Goal: Check status: Check status

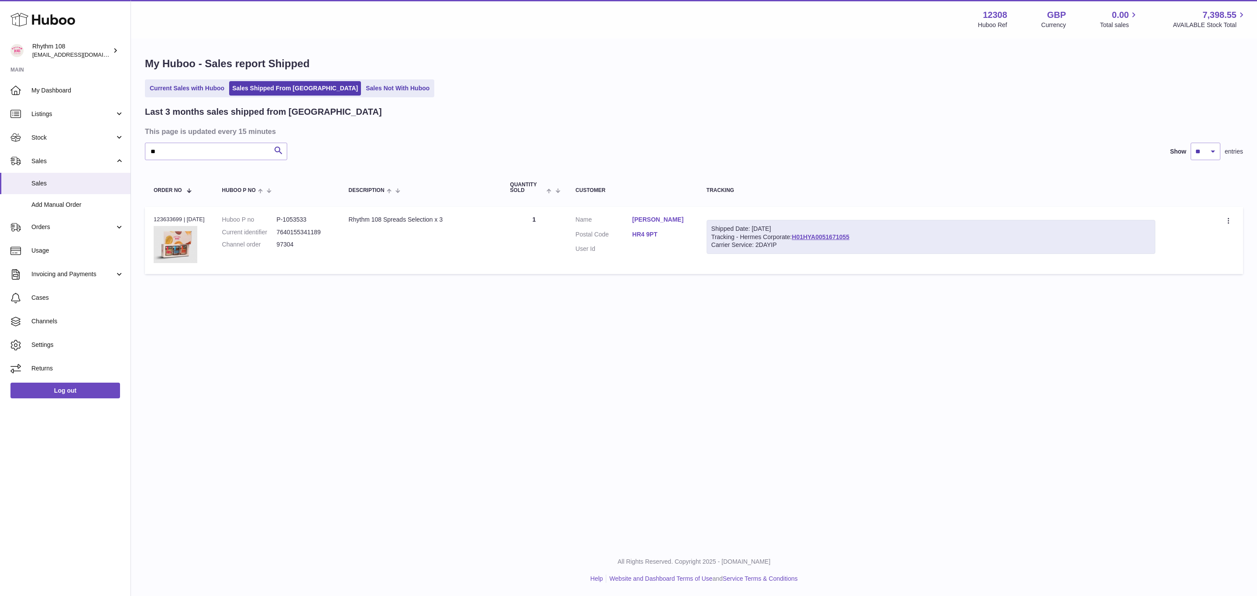
click at [192, 149] on input "**" at bounding box center [216, 151] width 142 height 17
click at [204, 156] on input "**" at bounding box center [216, 151] width 142 height 17
drag, startPoint x: 209, startPoint y: 152, endPoint x: 120, endPoint y: 156, distance: 89.1
click at [120, 156] on div "Huboo Rhythm 108 orders@rhythm108.com Main My Dashboard Listings Not with Huboo…" at bounding box center [628, 298] width 1257 height 596
drag, startPoint x: 178, startPoint y: 146, endPoint x: 96, endPoint y: 144, distance: 82.0
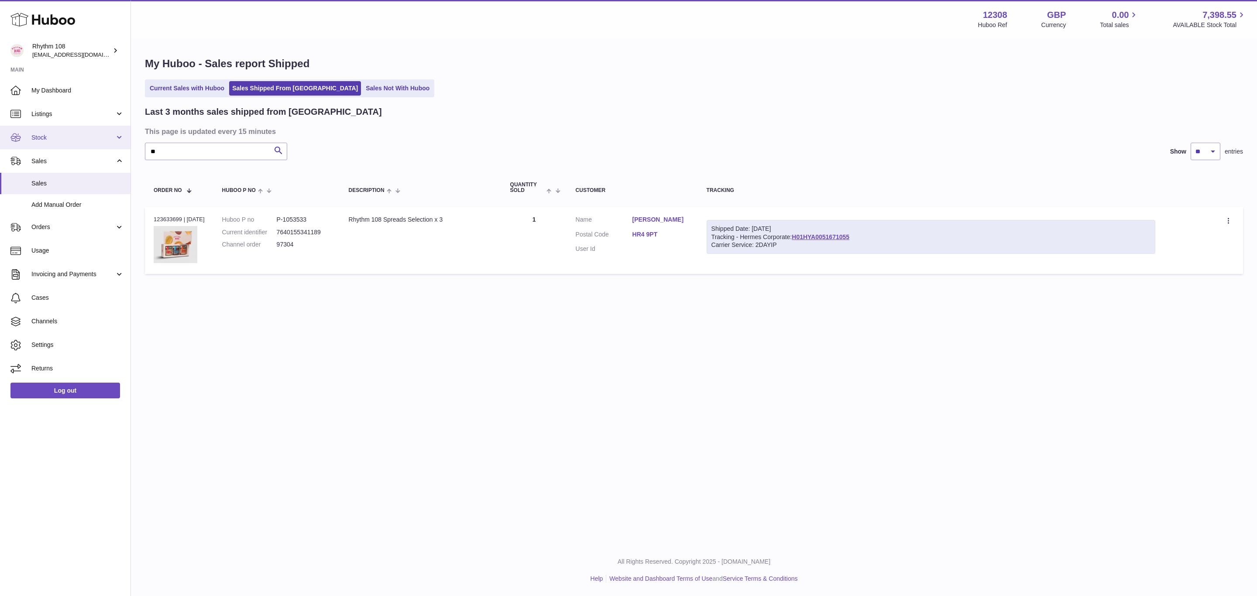
click at [96, 144] on div "Huboo Rhythm 108 orders@rhythm108.com Main My Dashboard Listings Not with Huboo…" at bounding box center [628, 298] width 1257 height 596
type input "**"
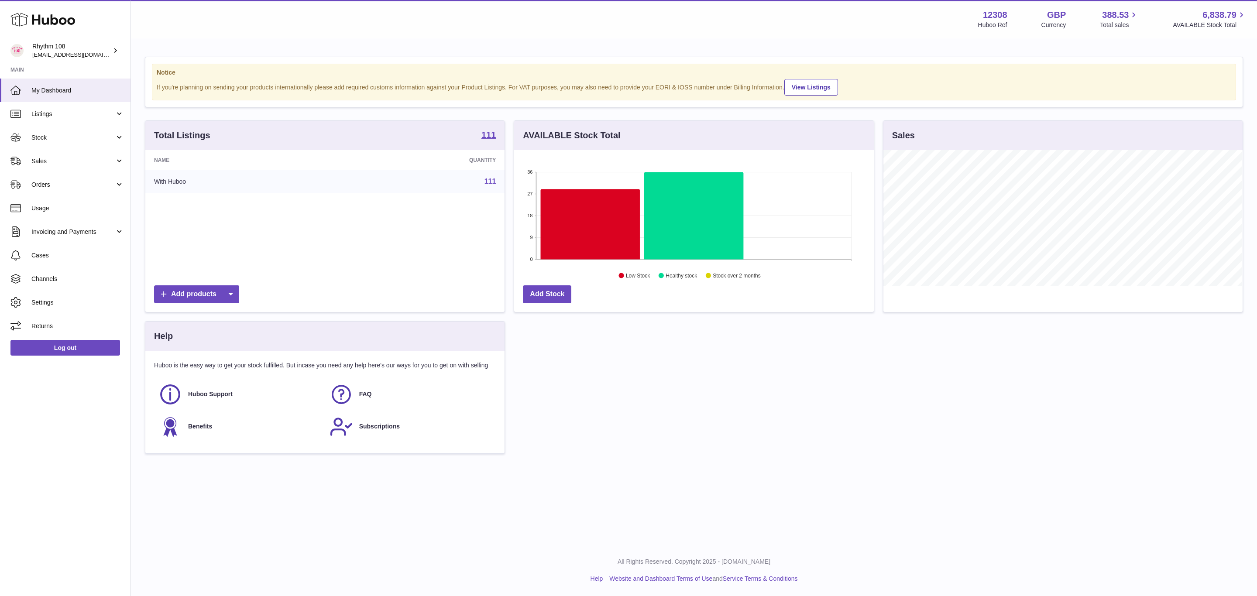
scroll to position [136, 359]
click at [50, 130] on link "Stock" at bounding box center [65, 138] width 130 height 24
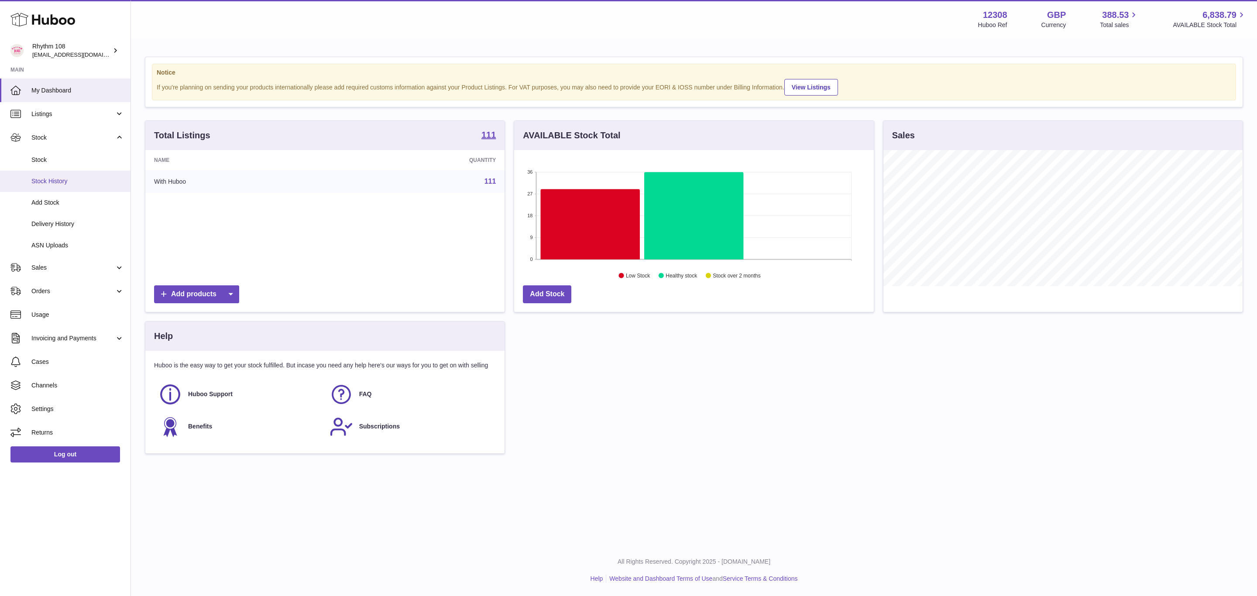
click at [59, 181] on span "Stock History" at bounding box center [77, 181] width 93 height 8
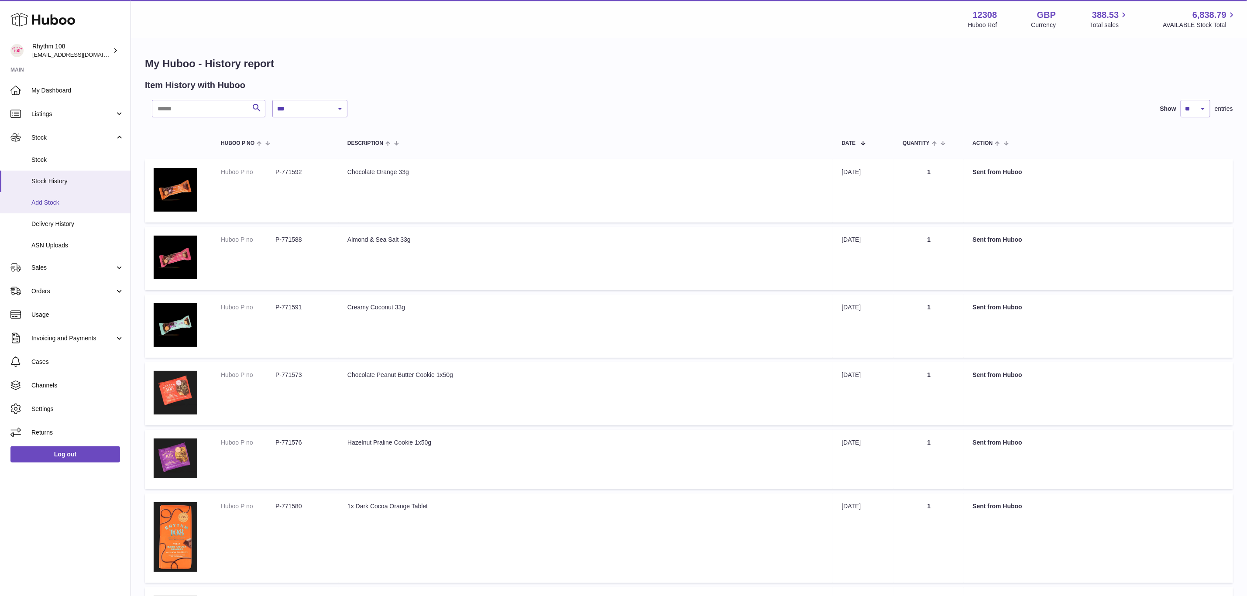
click at [71, 208] on link "Add Stock" at bounding box center [65, 202] width 130 height 21
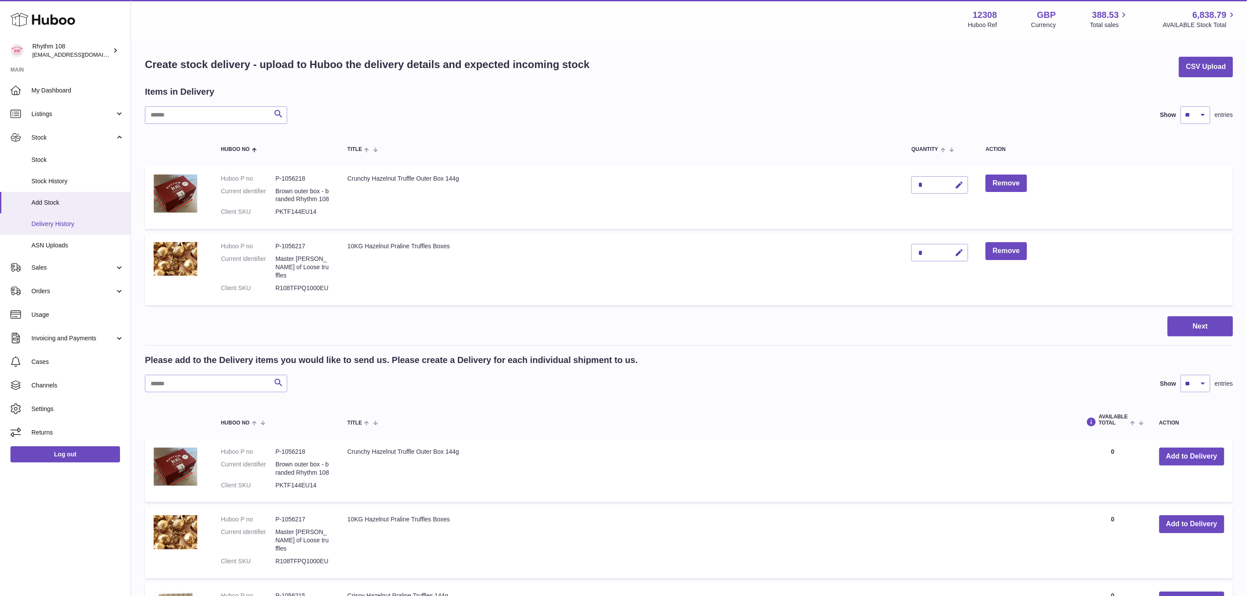
click at [67, 222] on span "Delivery History" at bounding box center [77, 224] width 93 height 8
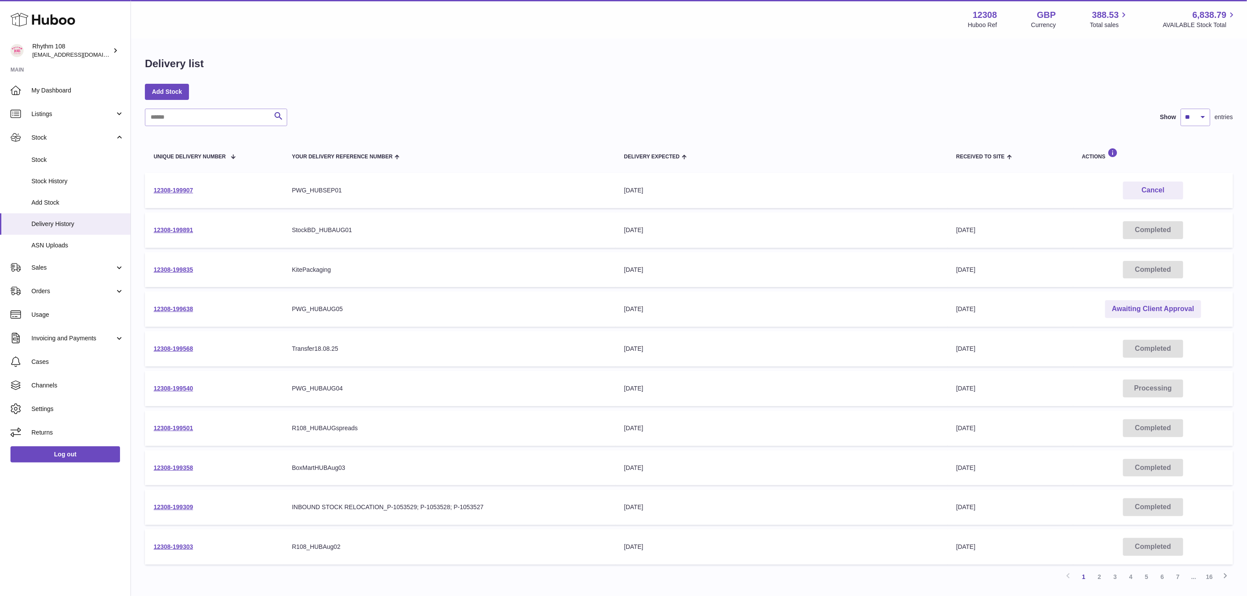
click at [652, 308] on div "[DATE]" at bounding box center [781, 309] width 315 height 8
click at [1155, 309] on link "Awaiting Client Approval" at bounding box center [1153, 309] width 96 height 18
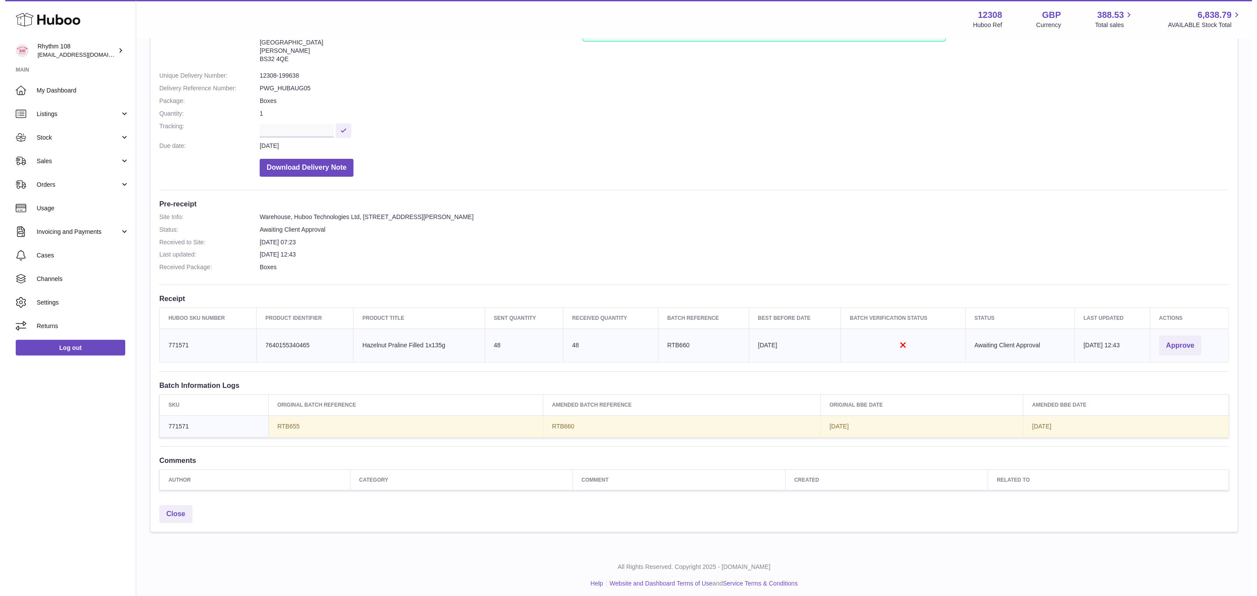
scroll to position [82, 0]
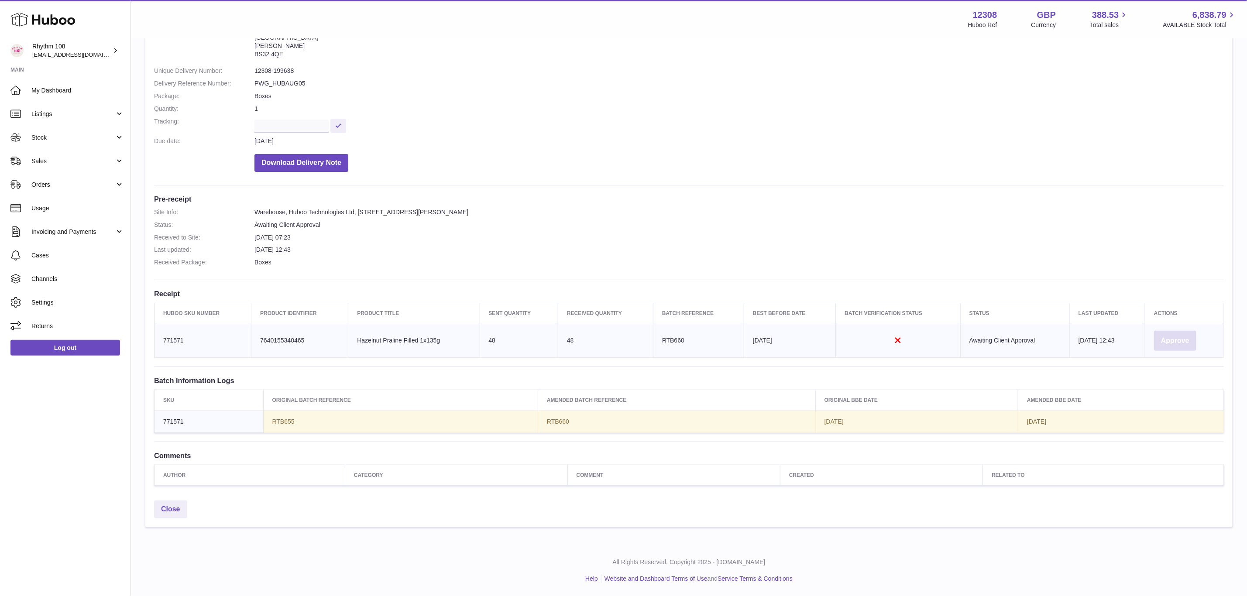
click at [1181, 342] on button "Approve" at bounding box center [1175, 341] width 42 height 21
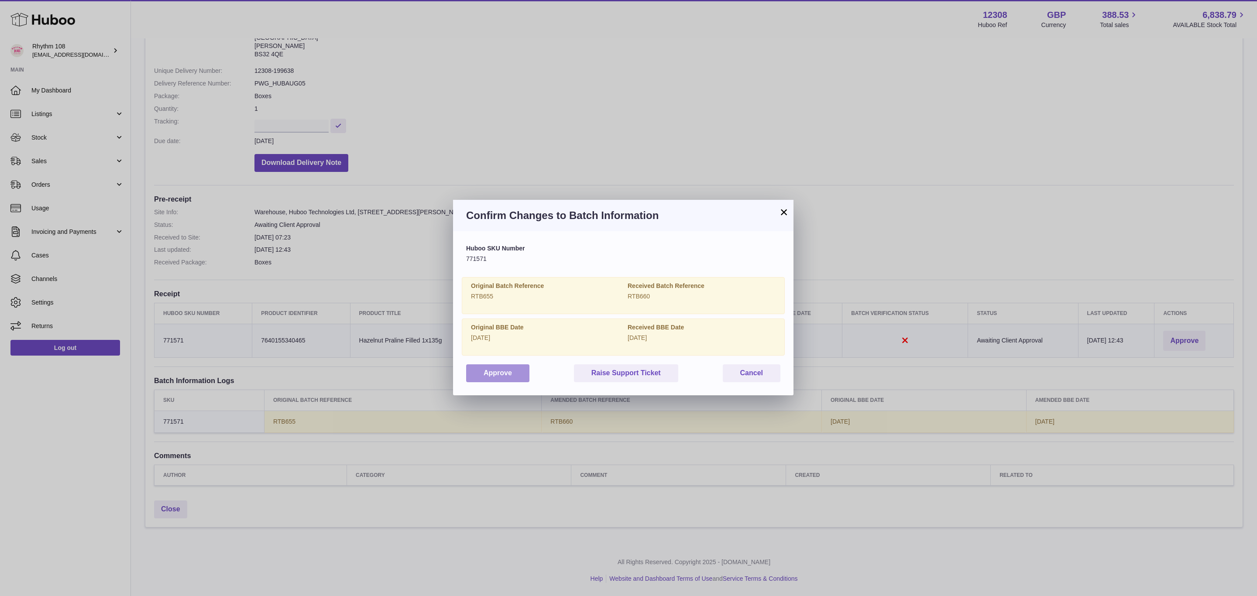
click at [506, 372] on button "Approve" at bounding box center [497, 373] width 63 height 18
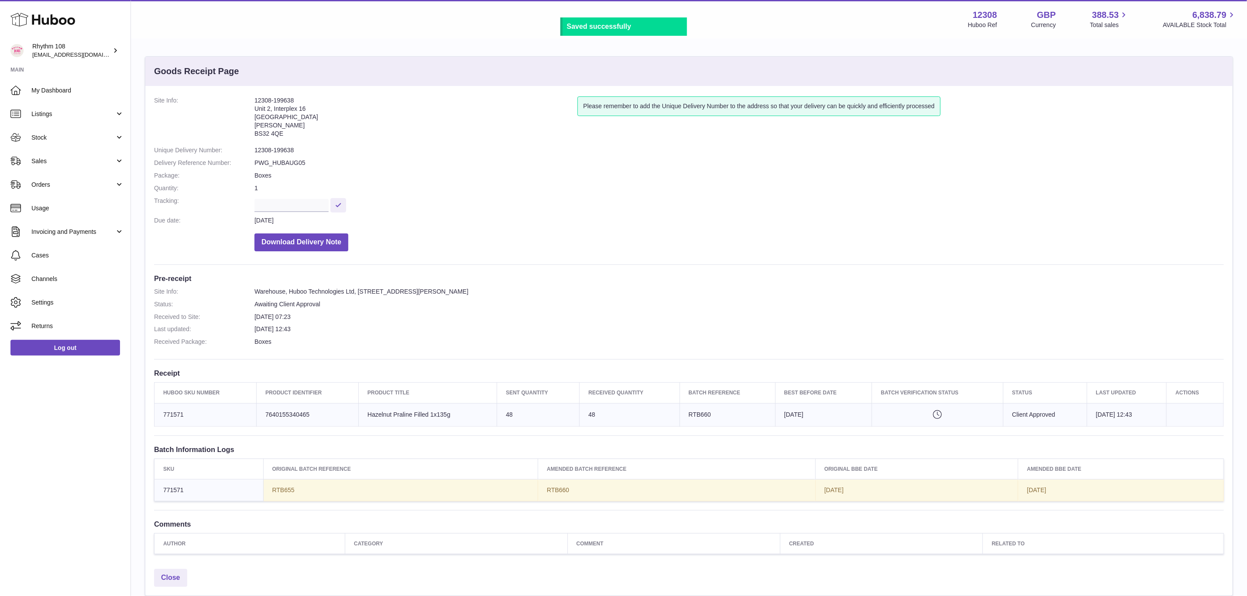
scroll to position [0, 0]
click at [41, 136] on span "Stock" at bounding box center [72, 138] width 83 height 8
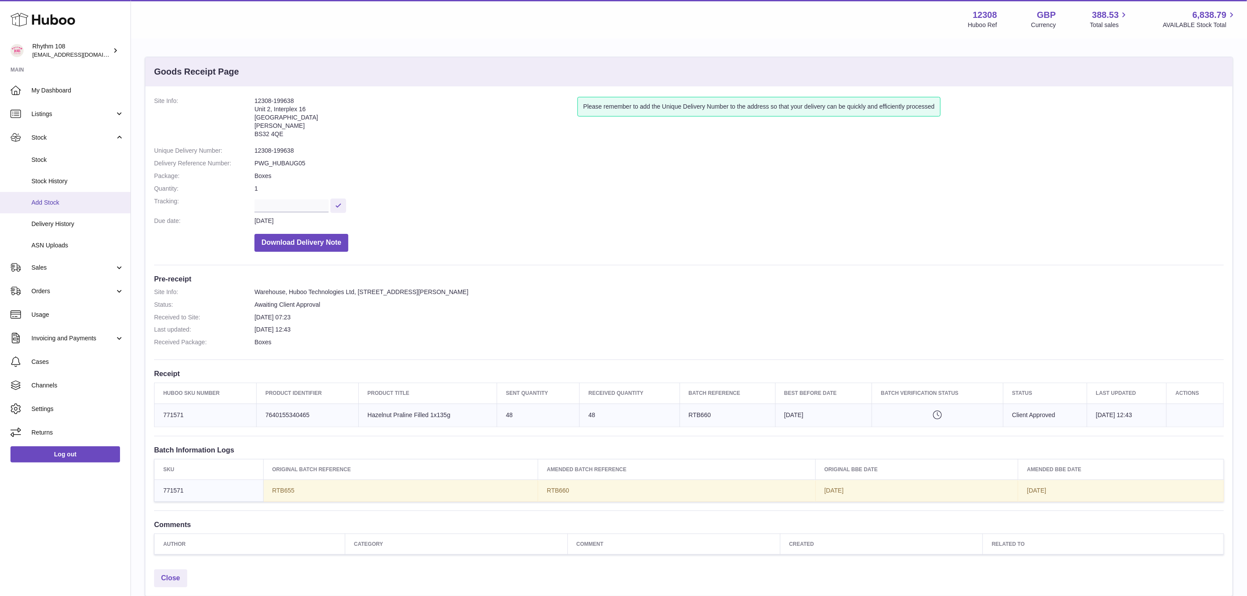
click at [50, 210] on link "Add Stock" at bounding box center [65, 202] width 130 height 21
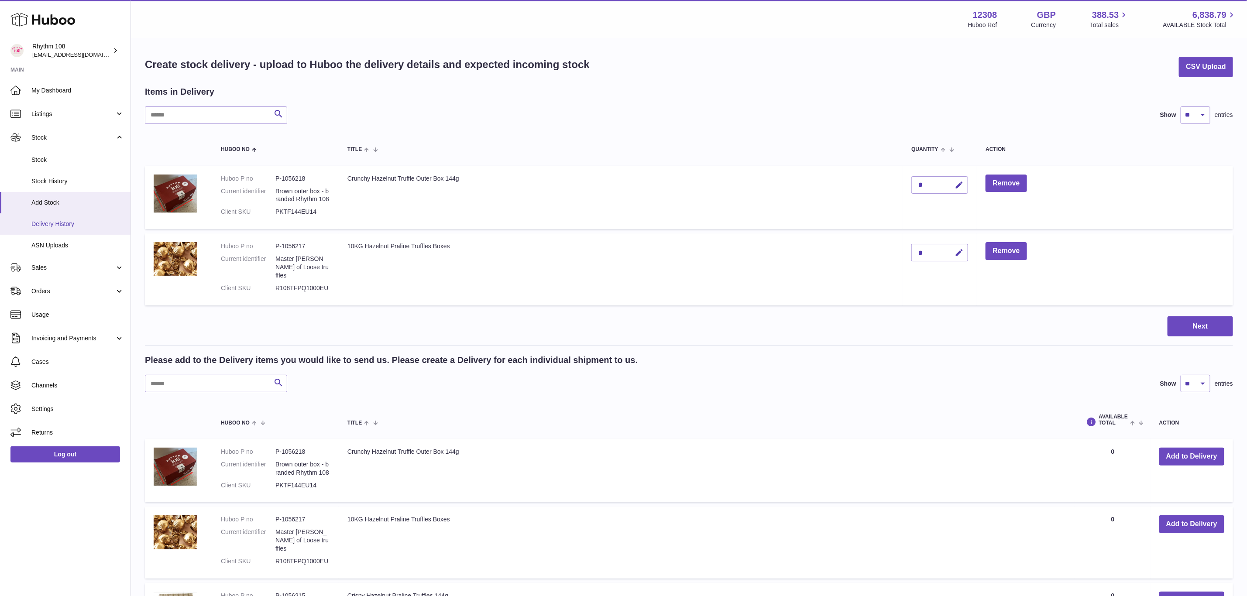
click at [56, 230] on link "Delivery History" at bounding box center [65, 223] width 130 height 21
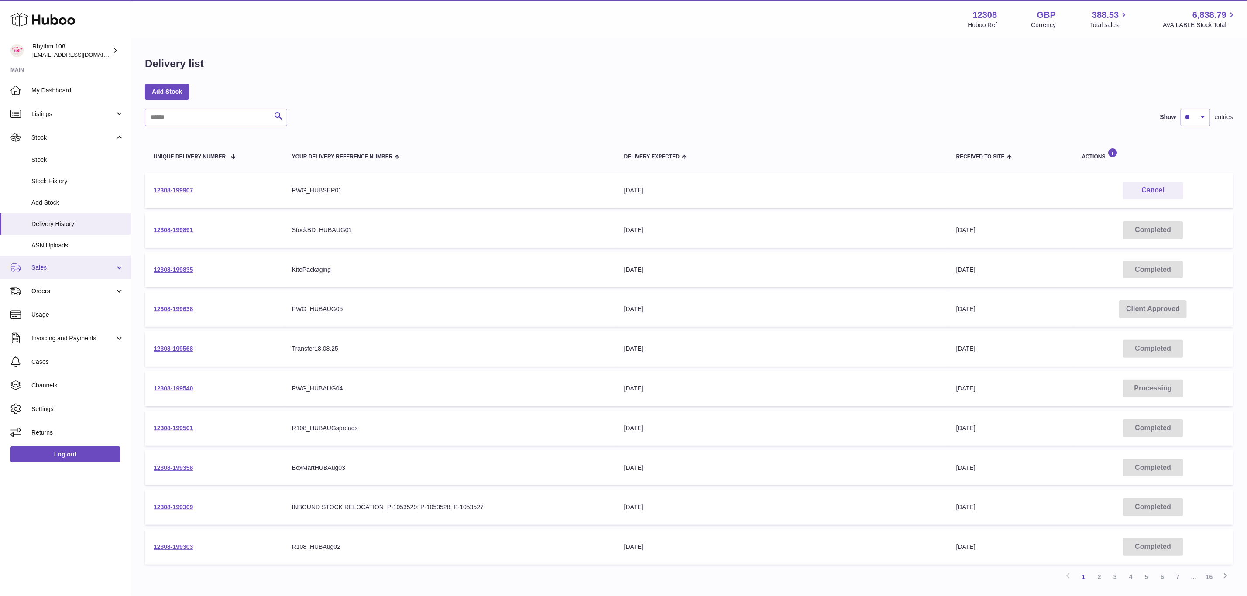
click at [39, 268] on span "Sales" at bounding box center [72, 268] width 83 height 8
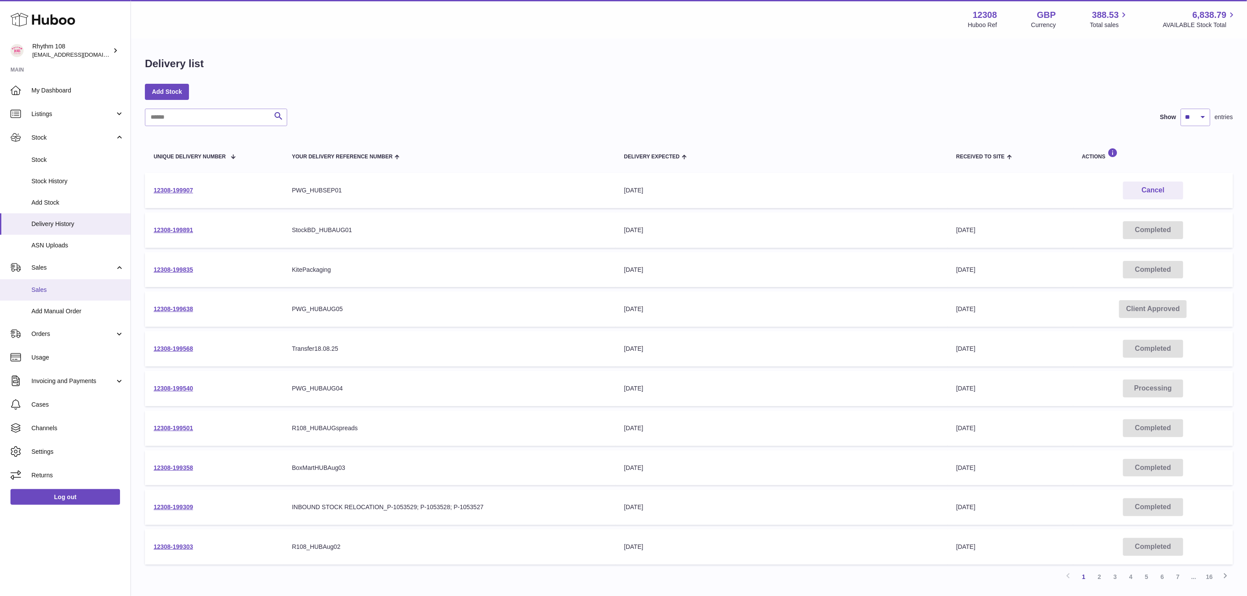
click at [46, 286] on span "Sales" at bounding box center [77, 290] width 93 height 8
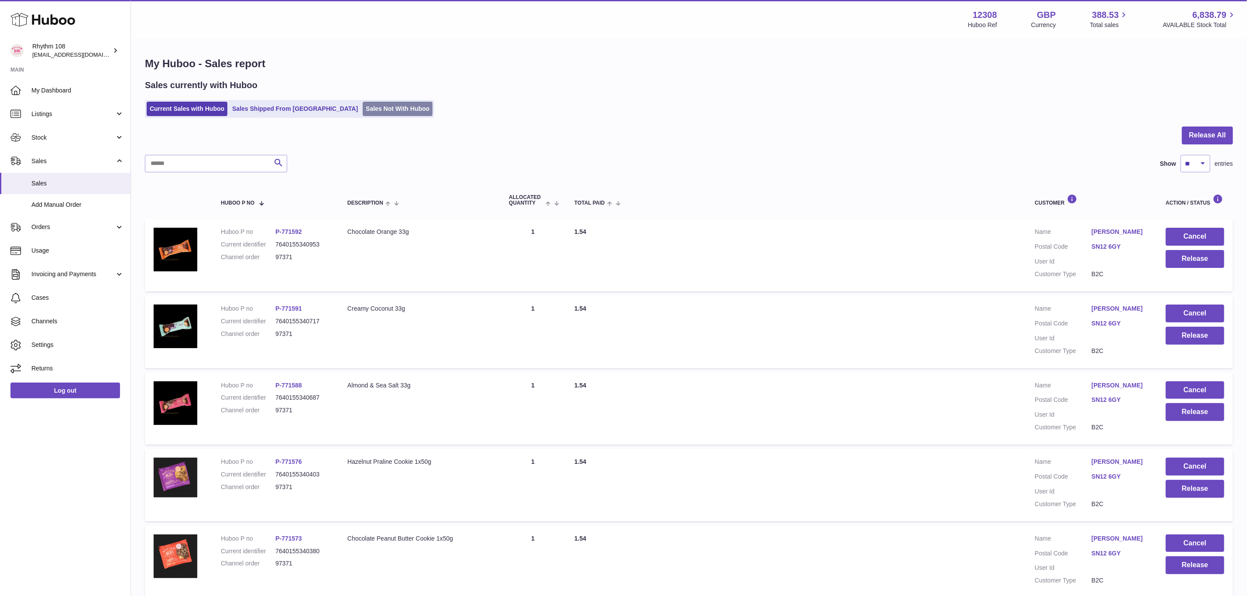
click at [363, 115] on link "Sales Not With Huboo" at bounding box center [398, 109] width 70 height 14
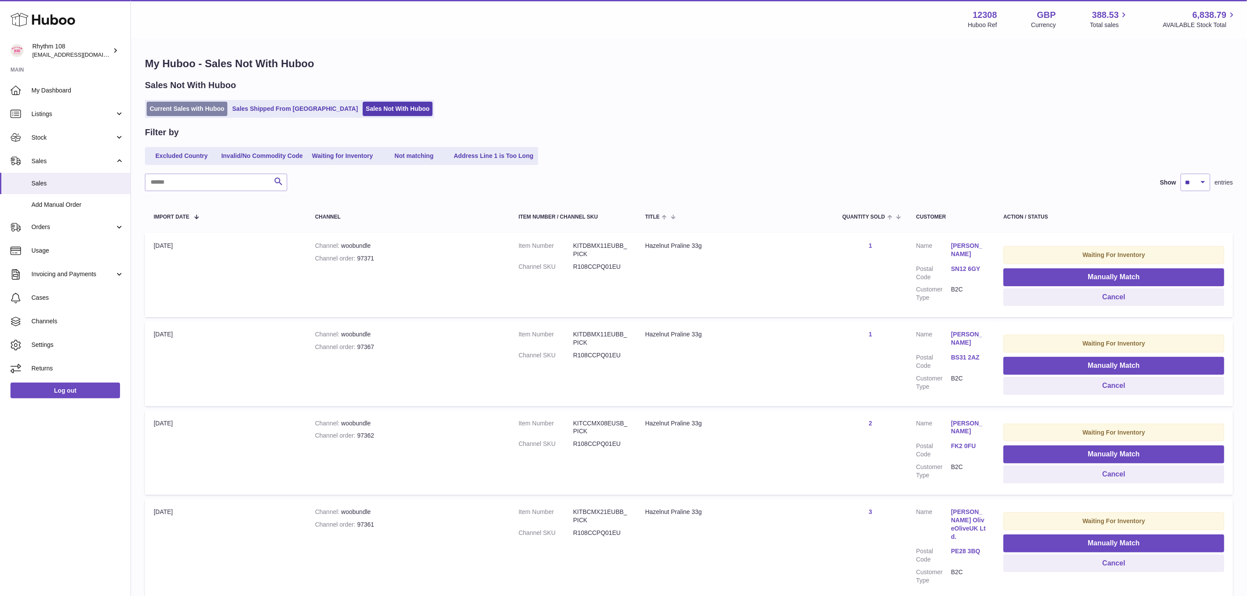
click at [205, 108] on link "Current Sales with Huboo" at bounding box center [187, 109] width 81 height 14
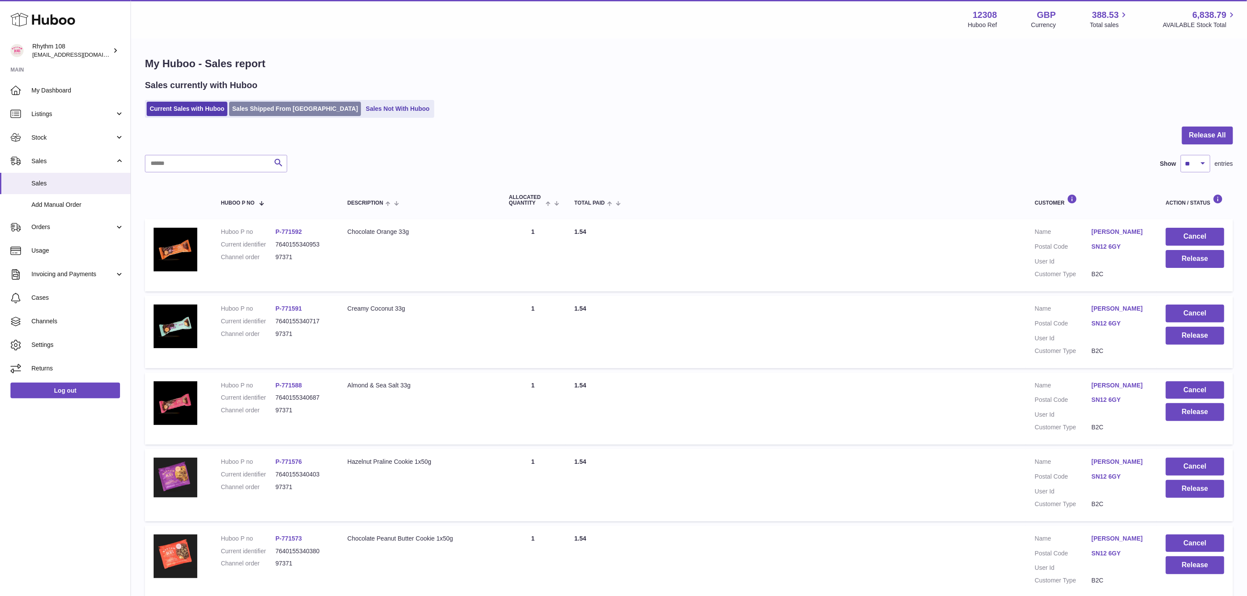
click at [275, 115] on link "Sales Shipped From [GEOGRAPHIC_DATA]" at bounding box center [295, 109] width 132 height 14
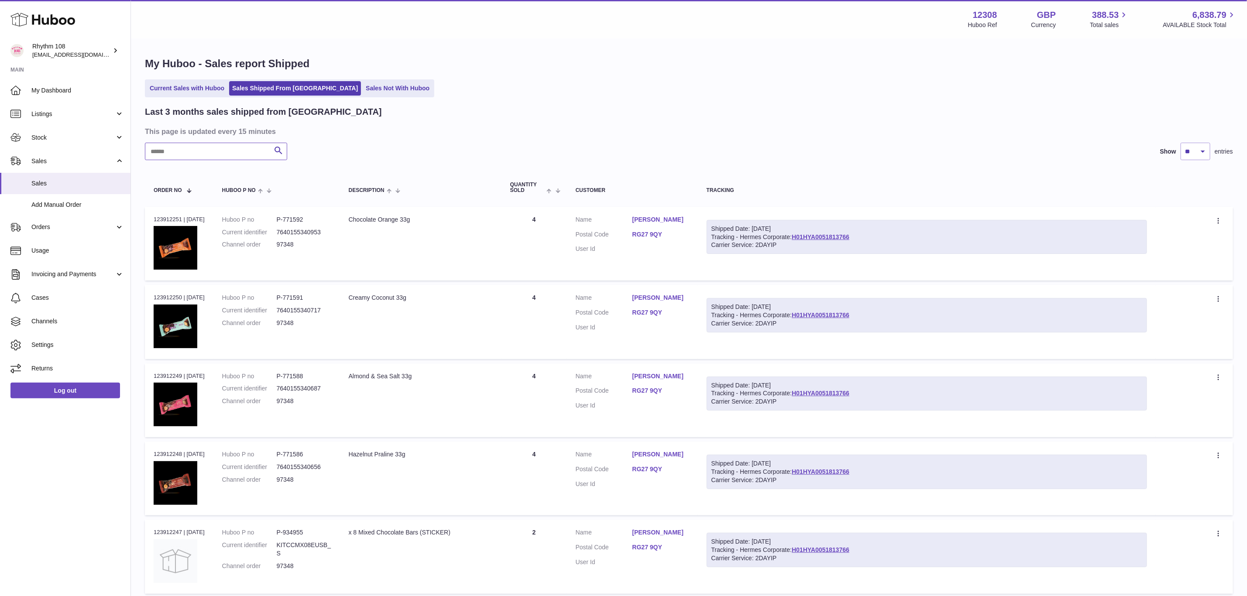
click at [232, 158] on input "text" at bounding box center [216, 151] width 142 height 17
click at [226, 154] on input "text" at bounding box center [216, 151] width 142 height 17
type input "**"
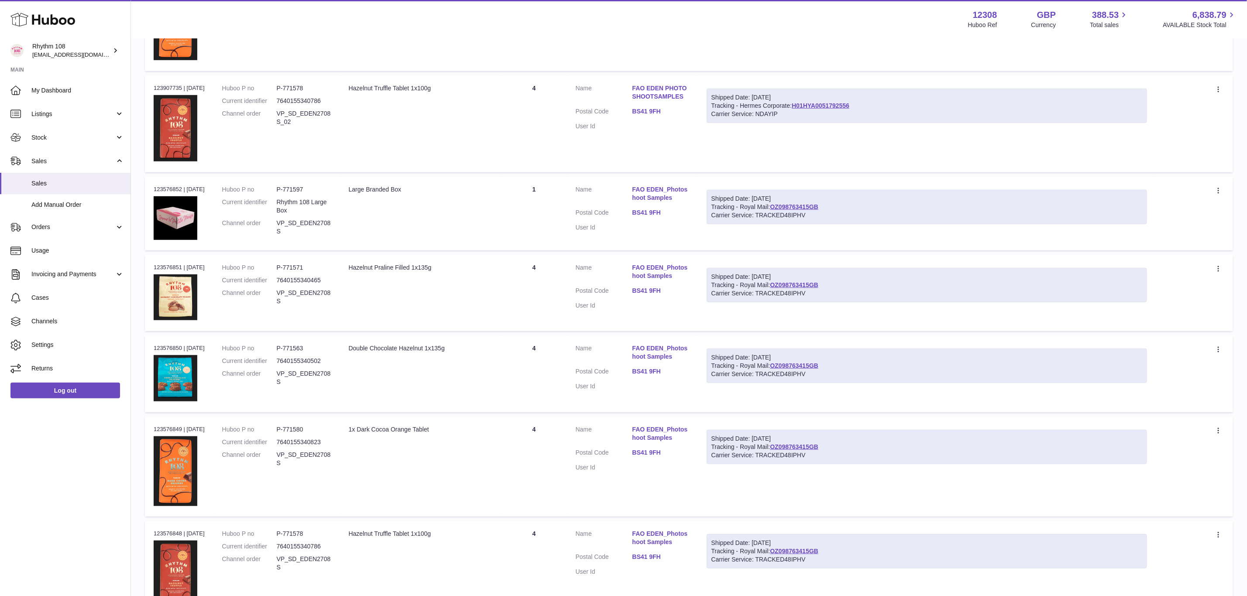
scroll to position [589, 0]
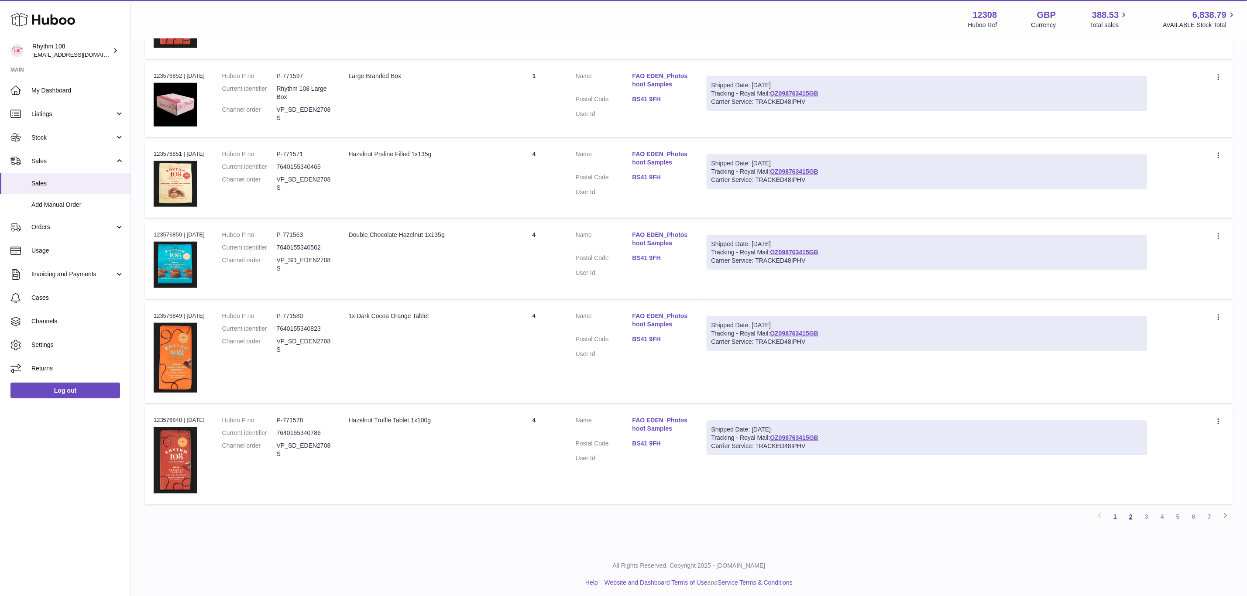
click at [1132, 512] on link "2" at bounding box center [1131, 517] width 16 height 16
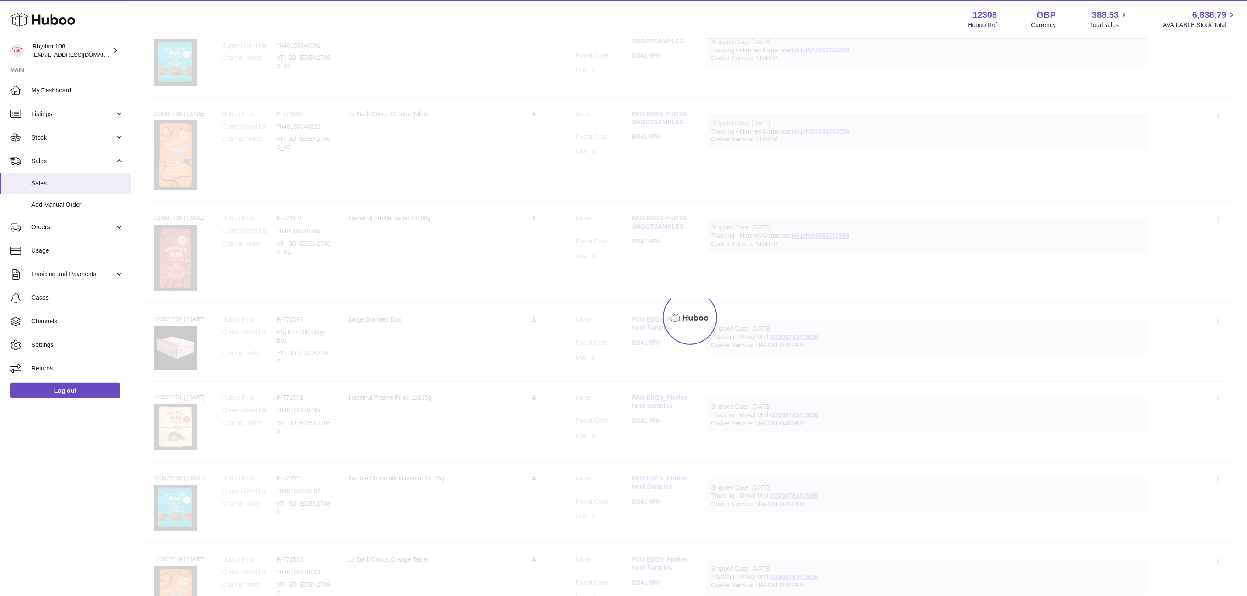
scroll to position [39, 0]
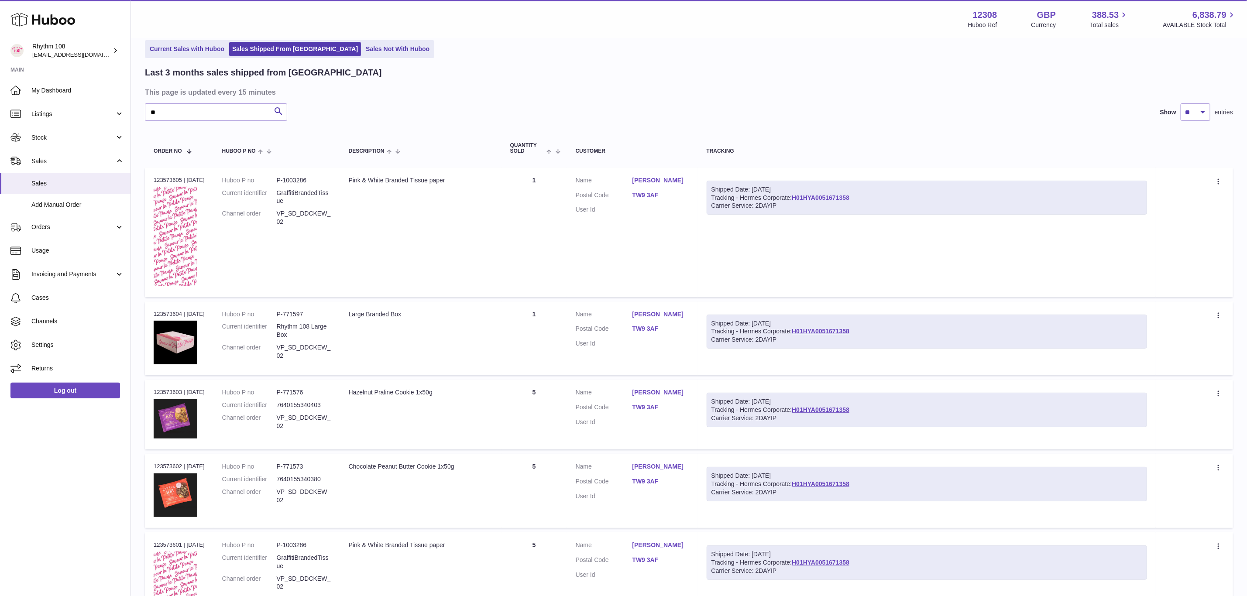
click at [817, 198] on link "H01HYA0051671358" at bounding box center [821, 197] width 58 height 7
